Goal: Task Accomplishment & Management: Manage account settings

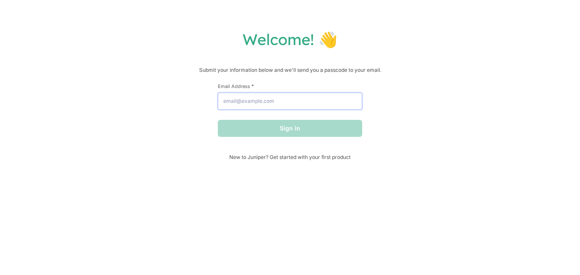
click at [283, 106] on input "Email Address *" at bounding box center [290, 101] width 144 height 17
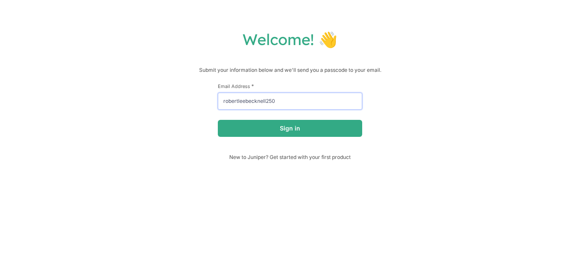
click at [218, 120] on button "Sign in" at bounding box center [290, 128] width 144 height 17
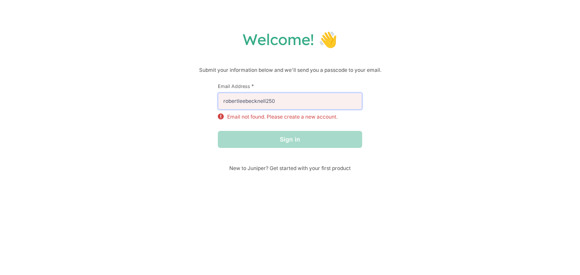
click at [298, 103] on input "robertleebecknell250" at bounding box center [290, 101] width 144 height 17
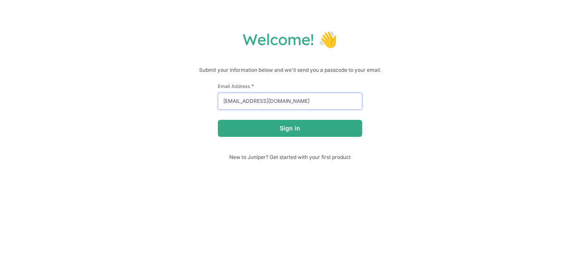
type input "[EMAIL_ADDRESS][DOMAIN_NAME]"
click at [297, 138] on div "First Name * Last Name * Email Address * [EMAIL_ADDRESS][DOMAIN_NAME] Sign in" at bounding box center [290, 118] width 144 height 71
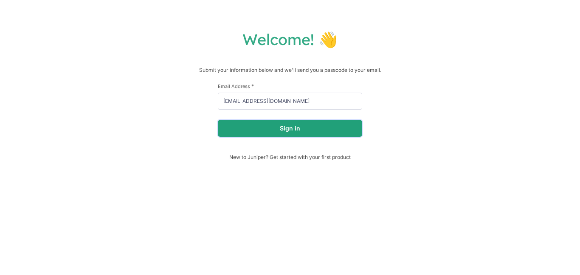
click at [307, 134] on button "Sign in" at bounding box center [290, 128] width 144 height 17
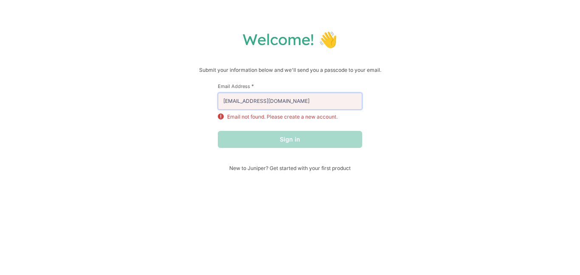
click at [273, 100] on input "[EMAIL_ADDRESS][DOMAIN_NAME]" at bounding box center [290, 101] width 144 height 17
click at [271, 134] on div "Sign in" at bounding box center [290, 139] width 144 height 17
